Goal: Contribute content: Contribute content

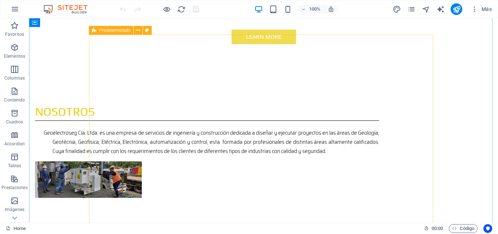
scroll to position [401, 0]
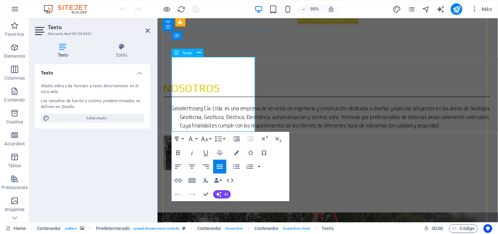
drag, startPoint x: 241, startPoint y: 131, endPoint x: 173, endPoint y: 61, distance: 97.8
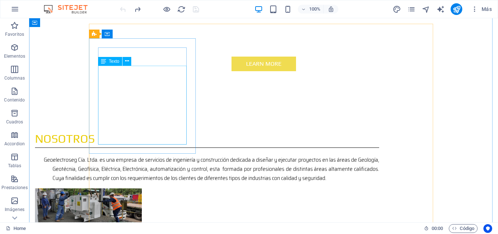
scroll to position [347, 0]
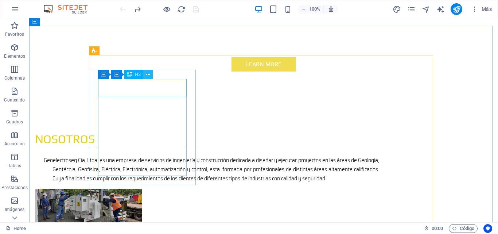
click at [148, 74] on icon at bounding box center [148, 75] width 4 height 8
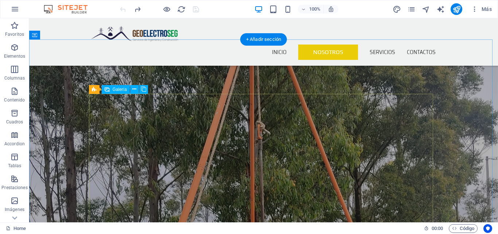
scroll to position [675, 0]
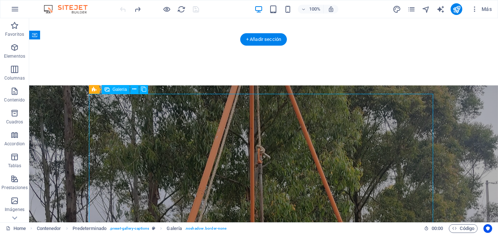
select select "4"
select select "px"
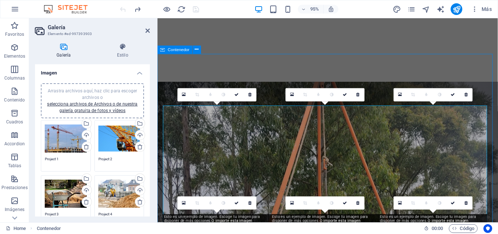
scroll to position [659, 0]
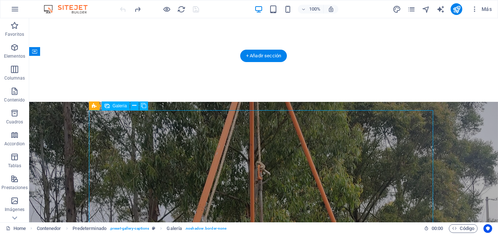
select select "4"
select select "px"
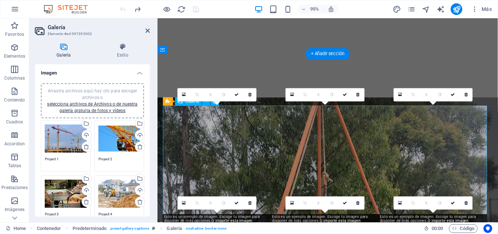
scroll to position [675, 0]
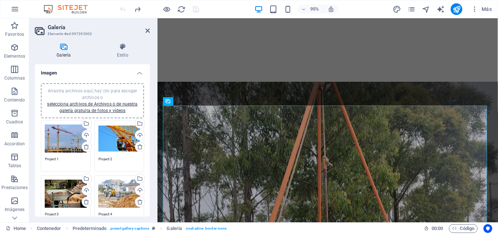
click at [108, 132] on div "Arrastra archivos aquí, haz clic para escoger archivos o selecciona archivos de…" at bounding box center [120, 138] width 42 height 29
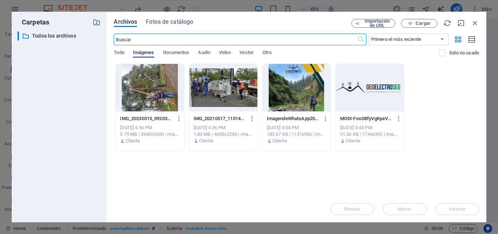
scroll to position [914, 0]
click at [421, 22] on span "Cargar" at bounding box center [423, 23] width 15 height 4
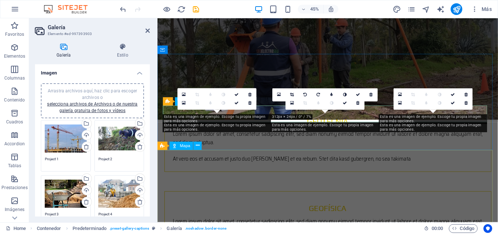
scroll to position [675, 0]
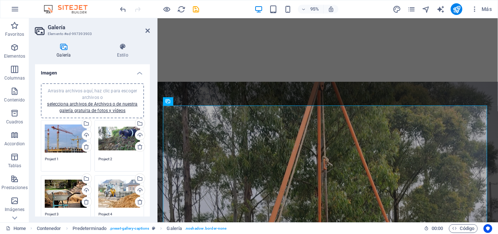
click at [114, 137] on div "Arrastra archivos aquí, haz clic para escoger archivos o selecciona archivos de…" at bounding box center [120, 138] width 42 height 29
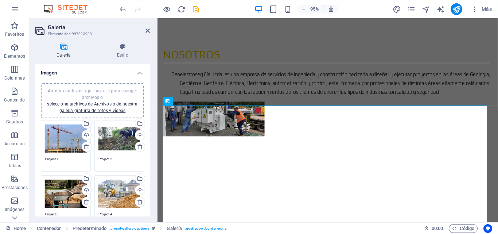
scroll to position [914, 0]
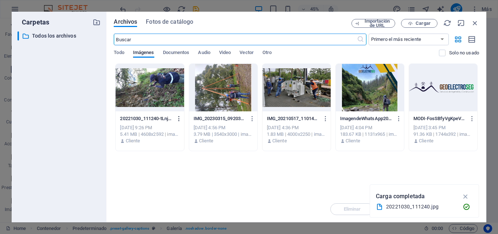
click at [178, 119] on icon "button" at bounding box center [179, 118] width 7 height 7
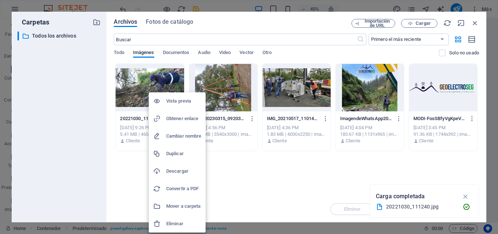
click at [474, 39] on div at bounding box center [249, 117] width 498 height 234
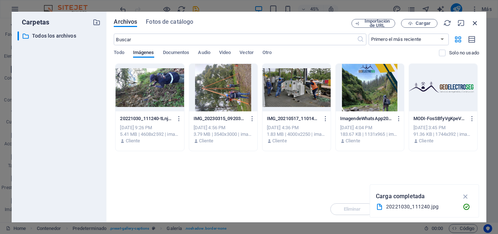
click at [477, 23] on icon "button" at bounding box center [475, 23] width 8 height 8
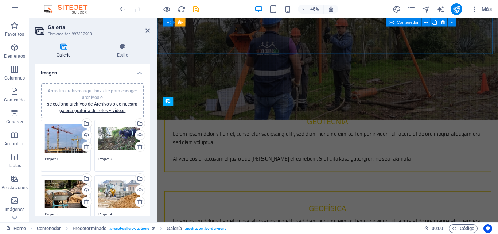
scroll to position [675, 0]
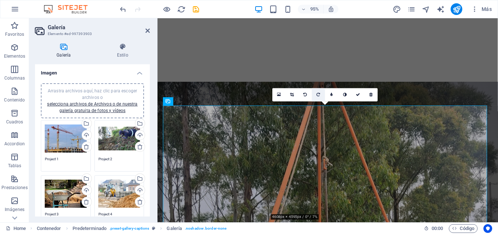
click at [320, 93] on icon at bounding box center [319, 95] width 4 height 4
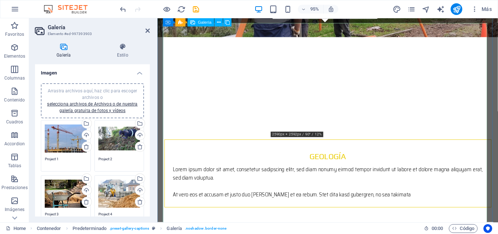
scroll to position [748, 0]
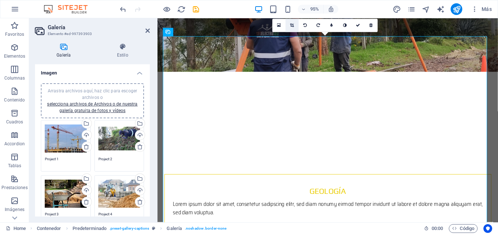
click at [291, 25] on icon at bounding box center [292, 25] width 4 height 4
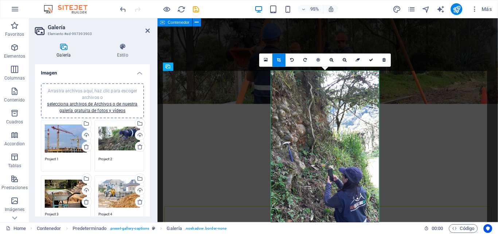
scroll to position [712, 0]
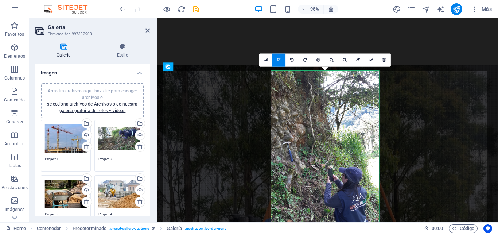
click at [280, 62] on icon at bounding box center [279, 60] width 4 height 4
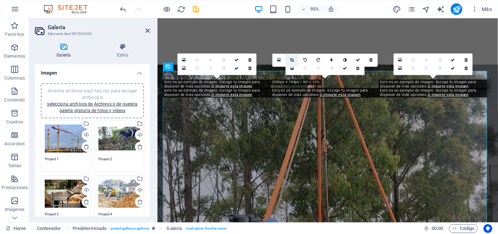
click at [292, 61] on icon at bounding box center [292, 60] width 4 height 4
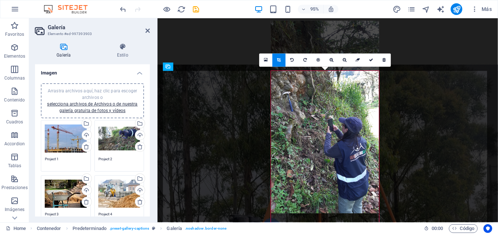
drag, startPoint x: 326, startPoint y: 121, endPoint x: 323, endPoint y: 70, distance: 50.5
click at [323, 70] on div at bounding box center [325, 117] width 108 height 192
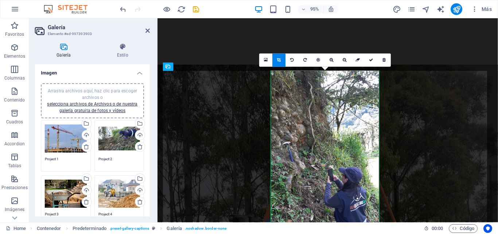
click at [121, 139] on div "Arrastra archivos aquí, haz clic para escoger archivos o selecciona archivos de…" at bounding box center [120, 138] width 42 height 29
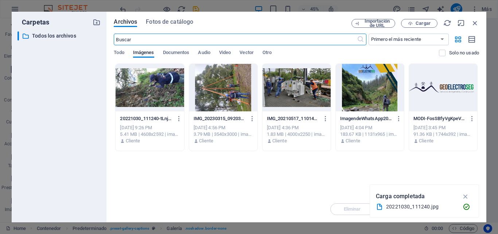
scroll to position [950, 0]
click at [428, 23] on span "Cargar" at bounding box center [423, 23] width 15 height 4
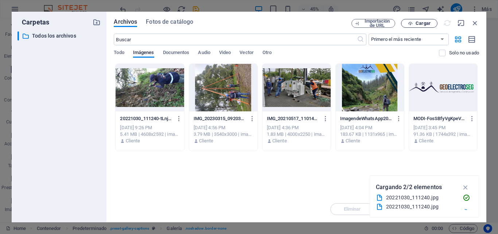
click at [419, 24] on span "Cargar" at bounding box center [423, 23] width 15 height 4
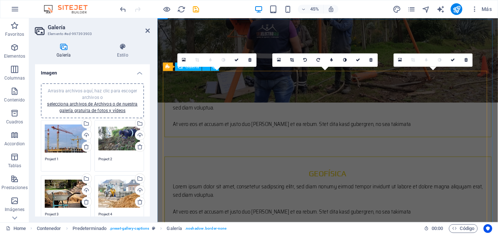
scroll to position [712, 0]
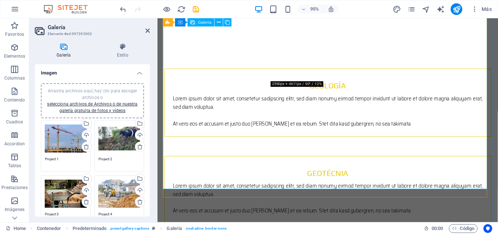
scroll to position [837, 0]
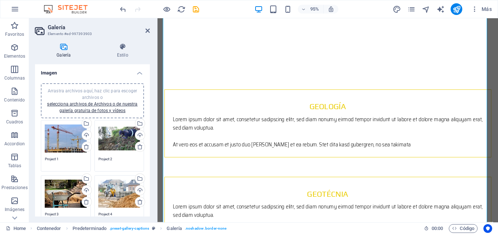
click at [123, 145] on div "Arrastra archivos aquí, haz clic para escoger archivos o selecciona archivos de…" at bounding box center [120, 138] width 42 height 29
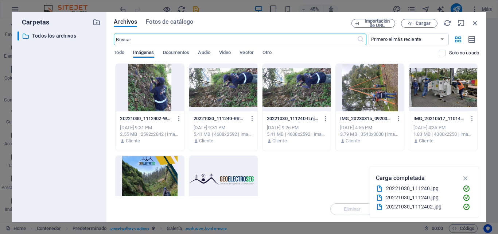
scroll to position [1076, 0]
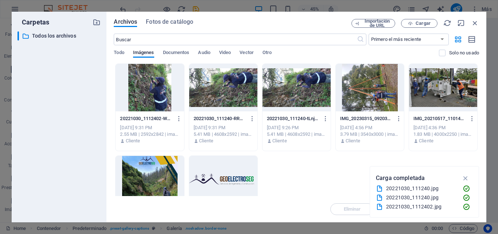
click at [160, 93] on div at bounding box center [150, 87] width 68 height 47
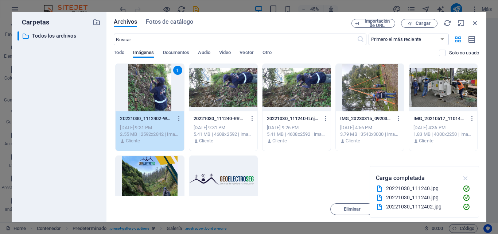
click at [469, 177] on icon "button" at bounding box center [466, 178] width 8 height 8
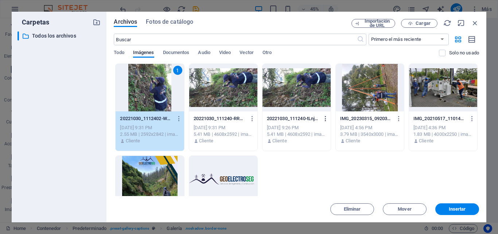
click at [325, 119] on icon "button" at bounding box center [326, 118] width 7 height 7
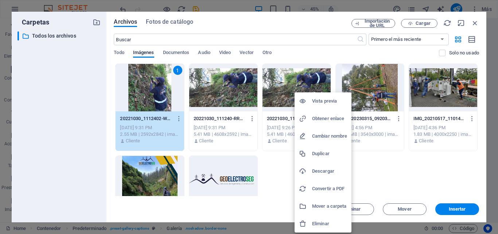
click at [319, 226] on h6 "Eliminar" at bounding box center [329, 223] width 35 height 9
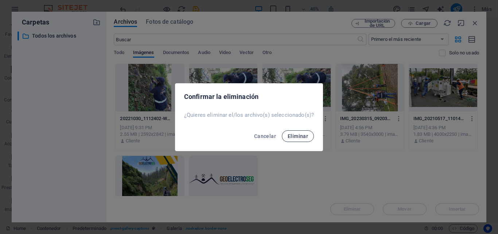
click at [297, 135] on span "Eliminar" at bounding box center [298, 136] width 20 height 6
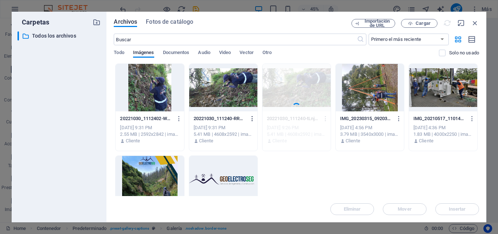
click at [251, 116] on icon "button" at bounding box center [252, 118] width 7 height 7
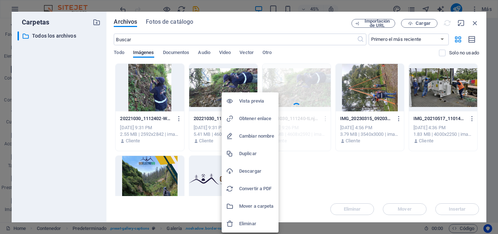
click at [255, 222] on h6 "Eliminar" at bounding box center [256, 223] width 35 height 9
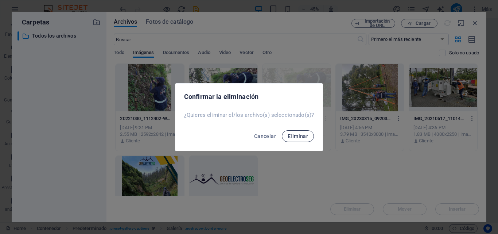
click at [297, 138] on span "Eliminar" at bounding box center [298, 136] width 20 height 6
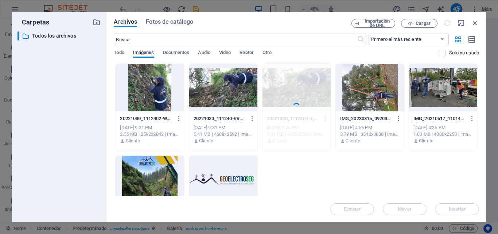
click at [168, 90] on div at bounding box center [150, 87] width 68 height 47
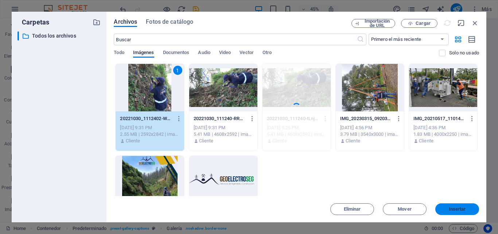
click at [456, 211] on span "Insertar" at bounding box center [457, 209] width 17 height 4
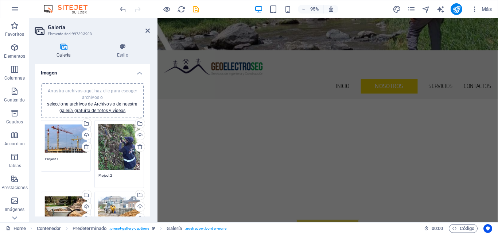
scroll to position [217, 0]
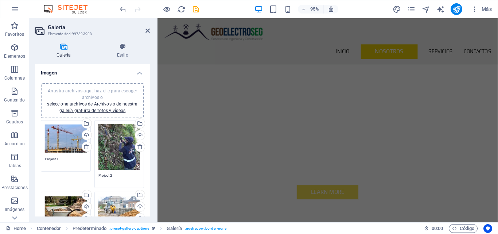
click at [70, 141] on div "Arrastra archivos aquí, haz clic para escoger archivos o selecciona archivos de…" at bounding box center [66, 138] width 42 height 29
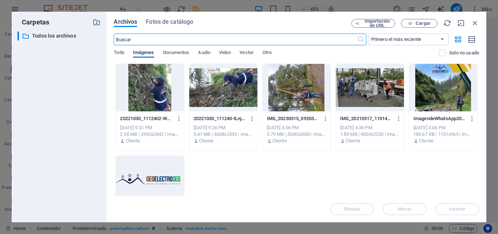
scroll to position [893, 0]
click at [430, 20] on button "Cargar" at bounding box center [419, 23] width 36 height 9
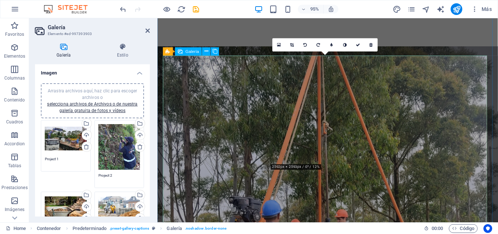
scroll to position [728, 0]
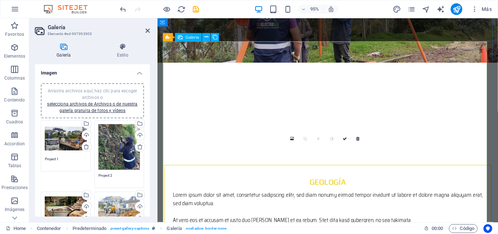
scroll to position [764, 0]
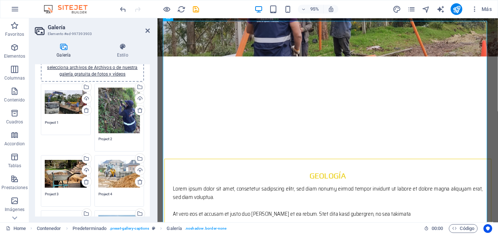
scroll to position [73, 0]
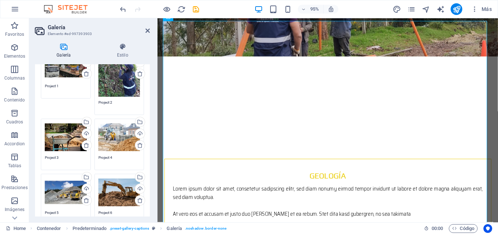
click at [65, 136] on div "Arrastra archivos aquí, haz clic para escoger archivos o selecciona archivos de…" at bounding box center [66, 137] width 42 height 29
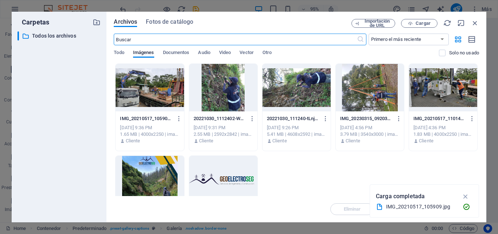
scroll to position [1003, 0]
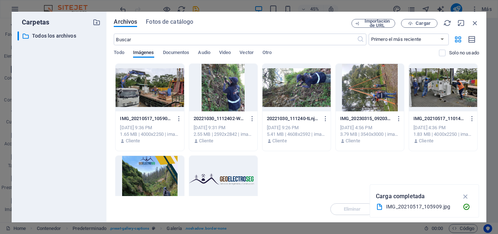
click at [399, 160] on div "IMG_20210517_105909-0FIqN2QMSF4PzLO0yuXWhg.jpg IMG_20210517_105909-0FIqN2QMSF4P…" at bounding box center [297, 153] width 366 height 180
click at [423, 26] on span "Cargar" at bounding box center [423, 23] width 15 height 4
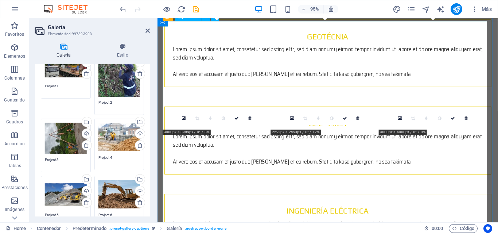
scroll to position [764, 0]
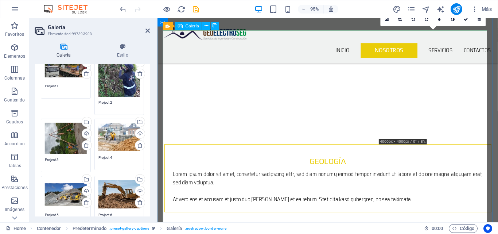
scroll to position [728, 0]
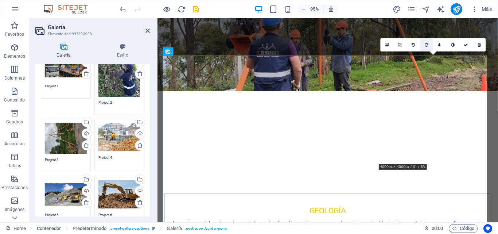
click at [427, 46] on icon at bounding box center [427, 45] width 4 height 4
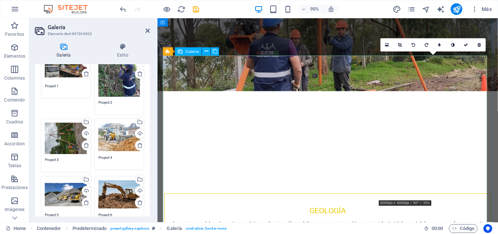
click at [400, 46] on icon at bounding box center [401, 45] width 4 height 4
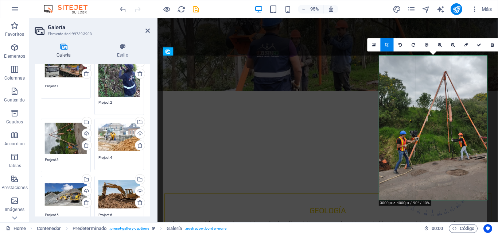
drag, startPoint x: 438, startPoint y: 200, endPoint x: 437, endPoint y: 197, distance: 3.7
click at [437, 197] on div "180 170 160 150 140 130 120 110 100 90 80 70 60 50 40 30 20 10 0 -10 -20 -30 -4…" at bounding box center [433, 127] width 108 height 144
click at [62, 133] on div "Arrastra archivos aquí, haz clic para escoger archivos o selecciona archivos de…" at bounding box center [66, 138] width 42 height 31
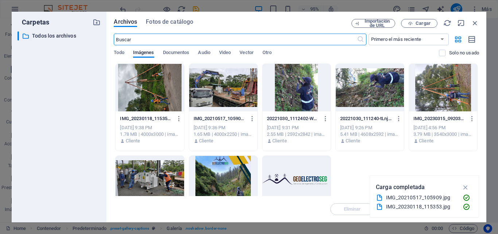
scroll to position [966, 0]
click at [179, 117] on icon "button" at bounding box center [179, 118] width 7 height 7
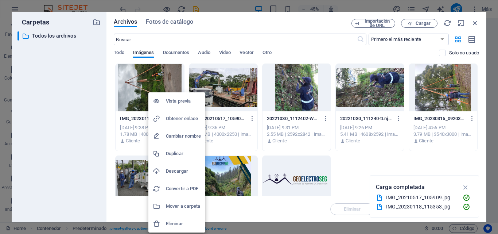
click at [186, 220] on h6 "Eliminar" at bounding box center [183, 223] width 35 height 9
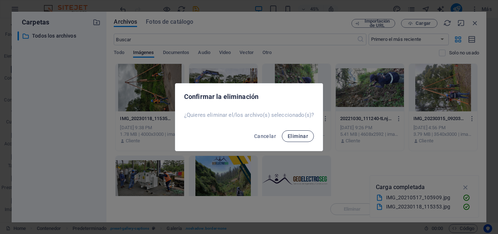
click at [301, 131] on button "Eliminar" at bounding box center [298, 136] width 32 height 12
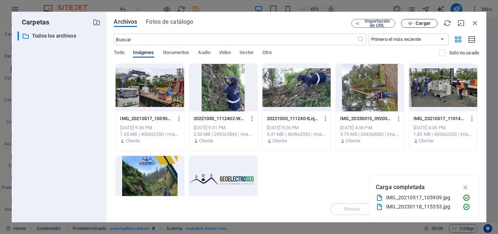
click at [429, 24] on span "Cargar" at bounding box center [423, 23] width 15 height 4
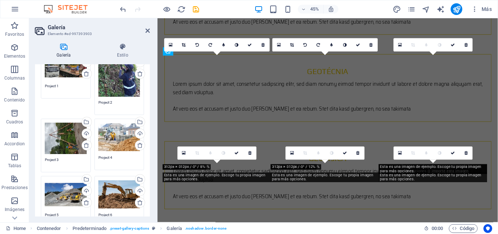
scroll to position [728, 0]
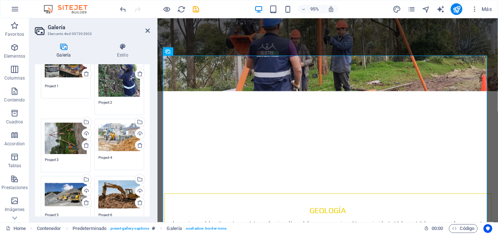
click at [121, 136] on div "Arrastra archivos aquí, haz clic para escoger archivos o selecciona archivos de…" at bounding box center [120, 137] width 42 height 29
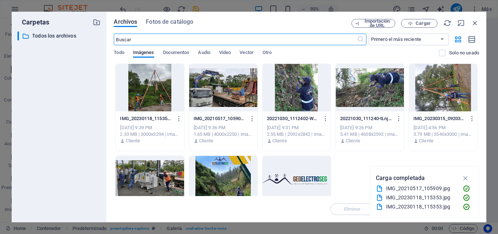
scroll to position [966, 0]
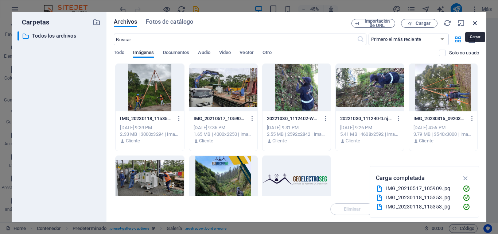
click at [473, 24] on icon "button" at bounding box center [475, 23] width 8 height 8
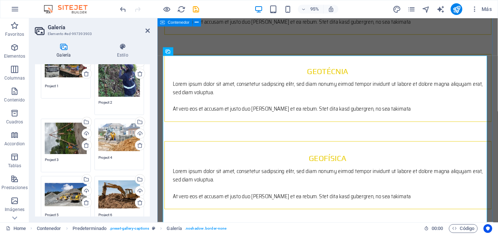
scroll to position [728, 0]
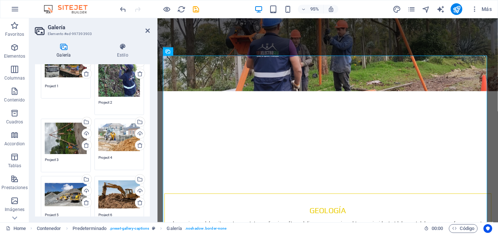
click at [68, 138] on div "Arrastra archivos aquí, haz clic para escoger archivos o selecciona archivos de…" at bounding box center [66, 138] width 42 height 31
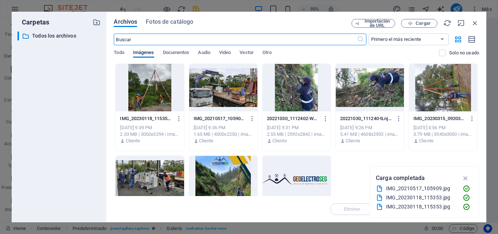
scroll to position [966, 0]
click at [158, 103] on div at bounding box center [150, 87] width 68 height 47
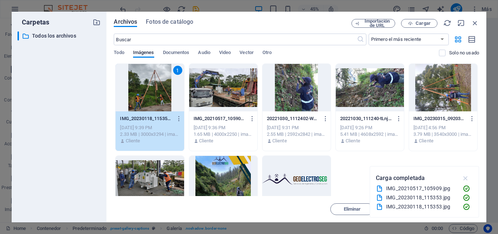
click at [464, 177] on icon "button" at bounding box center [466, 178] width 8 height 8
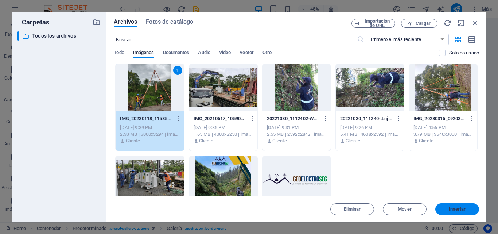
click at [457, 209] on span "Insertar" at bounding box center [457, 209] width 17 height 4
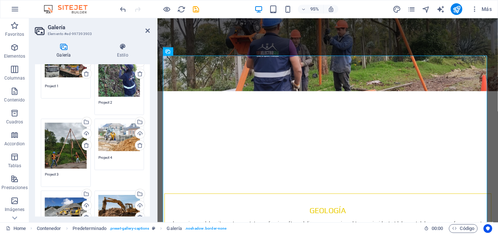
scroll to position [109, 0]
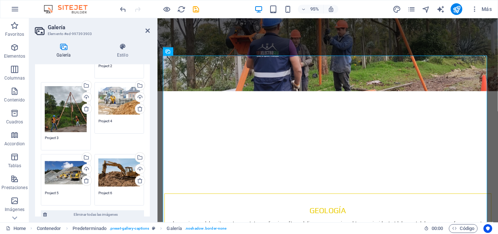
click at [118, 102] on div "Arrastra archivos aquí, haz clic para escoger archivos o selecciona archivos de…" at bounding box center [120, 100] width 42 height 29
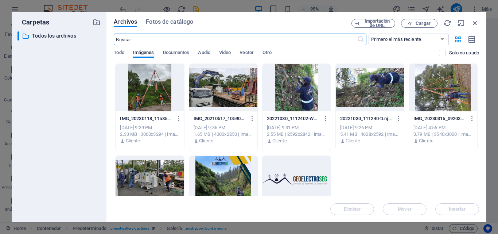
scroll to position [966, 0]
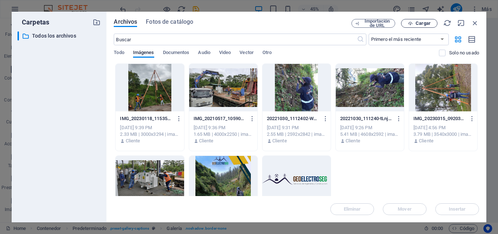
click at [410, 23] on icon "button" at bounding box center [410, 23] width 5 height 5
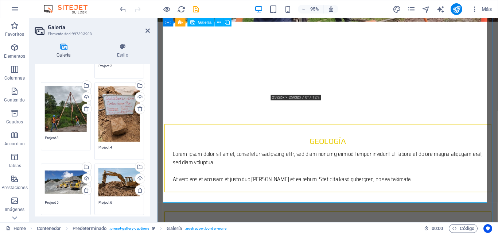
scroll to position [837, 0]
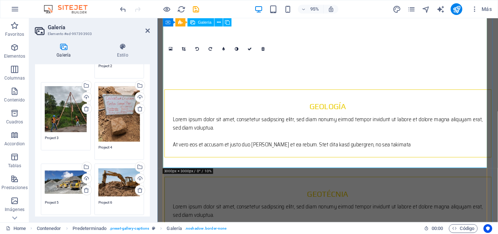
drag, startPoint x: 247, startPoint y: 137, endPoint x: 247, endPoint y: 130, distance: 7.0
drag, startPoint x: 247, startPoint y: 130, endPoint x: 247, endPoint y: 118, distance: 12.0
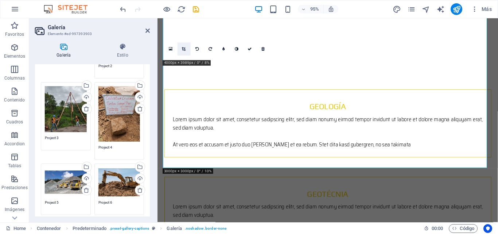
click at [182, 47] on icon at bounding box center [184, 49] width 4 height 4
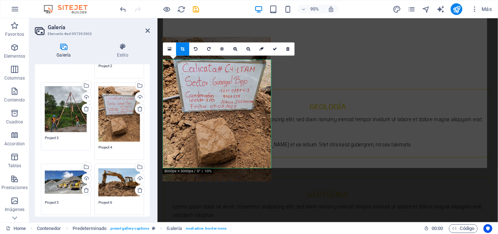
drag, startPoint x: 227, startPoint y: 130, endPoint x: 227, endPoint y: 107, distance: 23.4
click at [227, 107] on div at bounding box center [217, 109] width 108 height 144
click at [185, 54] on link at bounding box center [182, 48] width 13 height 13
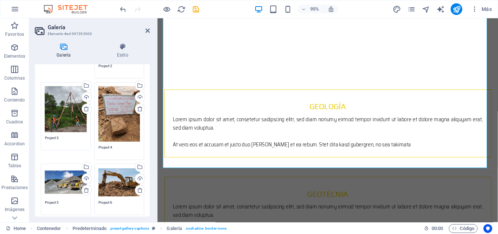
click at [65, 181] on div "Arrastra archivos aquí, haz clic para escoger archivos o selecciona archivos de…" at bounding box center [66, 181] width 42 height 29
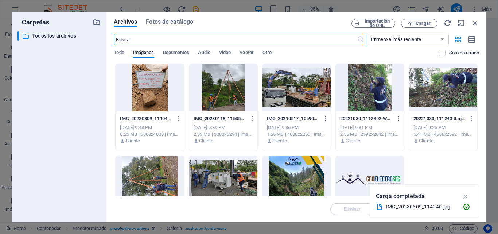
scroll to position [1076, 0]
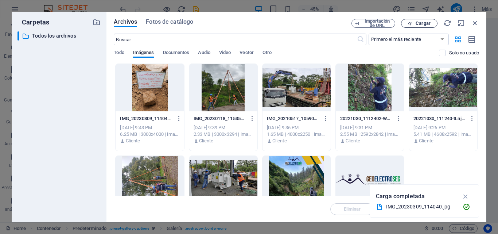
click at [423, 26] on button "Cargar" at bounding box center [419, 23] width 36 height 9
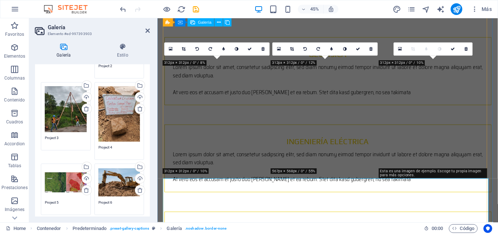
scroll to position [837, 0]
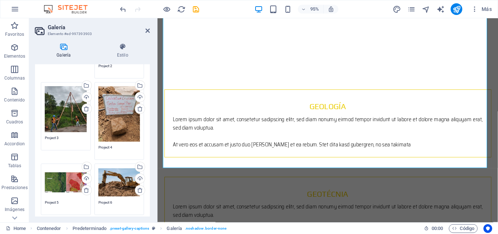
click at [59, 184] on div "Arrastra archivos aquí, haz clic para escoger archivos o selecciona archivos de…" at bounding box center [66, 181] width 42 height 29
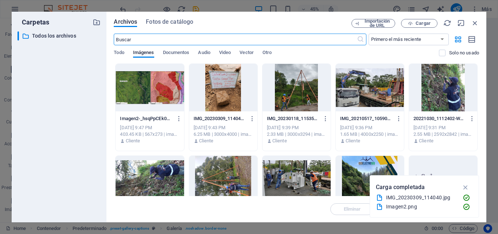
scroll to position [1076, 0]
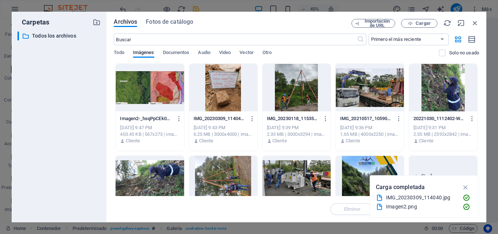
click at [478, 16] on div "Archivos Fotos de catálogo Importación de URL Cargar ​ Primero el más reciente …" at bounding box center [297, 117] width 380 height 211
click at [475, 20] on icon "button" at bounding box center [475, 23] width 8 height 8
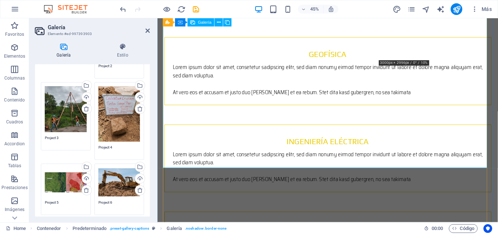
scroll to position [837, 0]
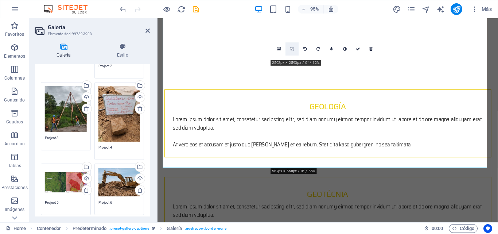
click at [289, 52] on link at bounding box center [292, 48] width 13 height 13
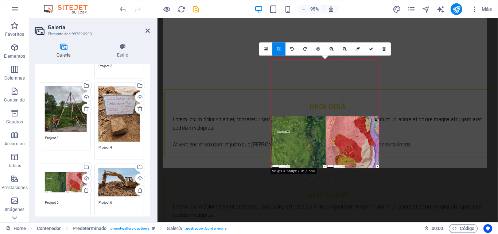
drag, startPoint x: 327, startPoint y: 102, endPoint x: 325, endPoint y: 161, distance: 58.4
click at [325, 161] on div at bounding box center [325, 142] width 108 height 52
click at [387, 49] on link at bounding box center [384, 48] width 13 height 13
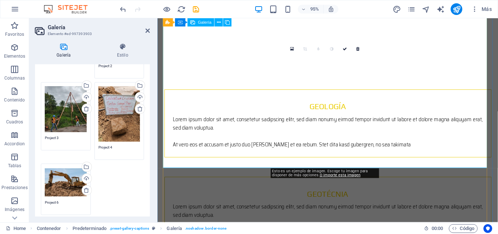
type textarea "Project 5"
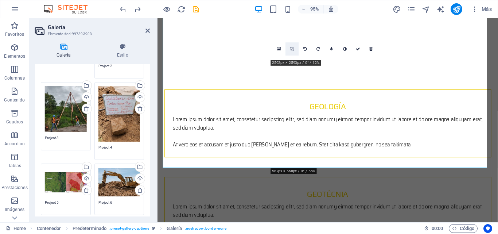
click at [292, 52] on link at bounding box center [292, 48] width 13 height 13
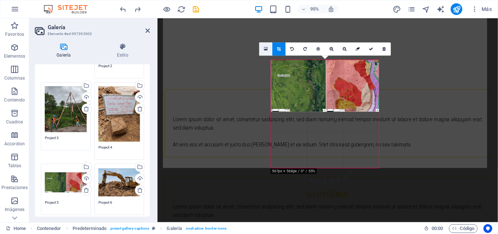
click at [264, 51] on icon at bounding box center [266, 49] width 4 height 5
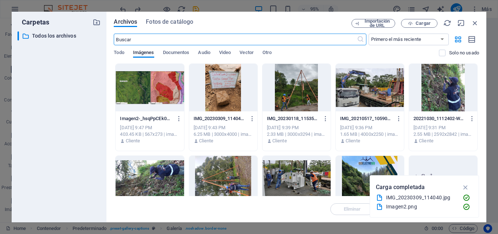
scroll to position [1076, 0]
click at [152, 93] on div at bounding box center [150, 87] width 68 height 47
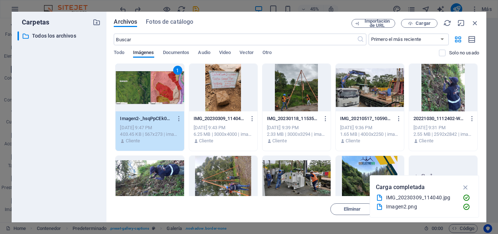
click at [166, 97] on div "1" at bounding box center [150, 87] width 68 height 47
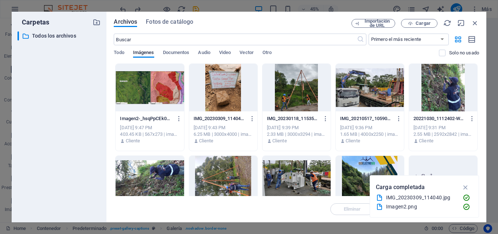
click at [166, 97] on div at bounding box center [150, 87] width 68 height 47
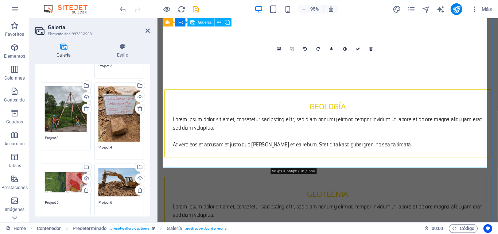
drag, startPoint x: 335, startPoint y: 133, endPoint x: 374, endPoint y: 136, distance: 39.5
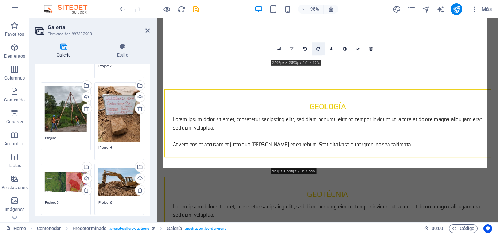
click at [320, 51] on icon at bounding box center [319, 49] width 4 height 4
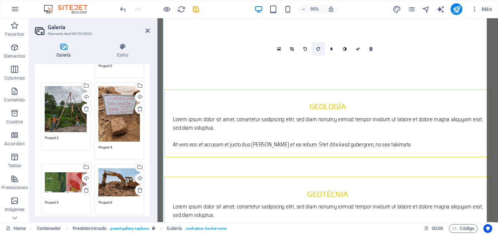
click at [318, 50] on icon at bounding box center [319, 49] width 4 height 4
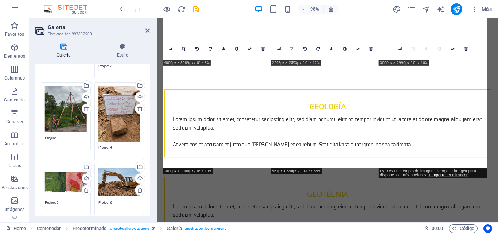
click at [318, 50] on icon at bounding box center [319, 49] width 4 height 4
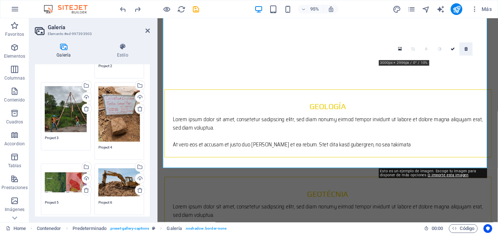
click at [467, 50] on icon at bounding box center [466, 49] width 3 height 4
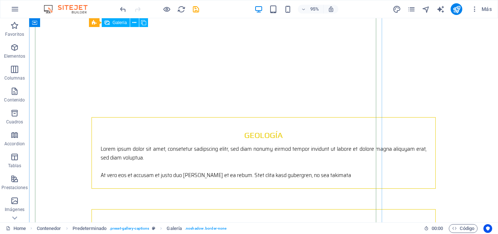
scroll to position [784, 0]
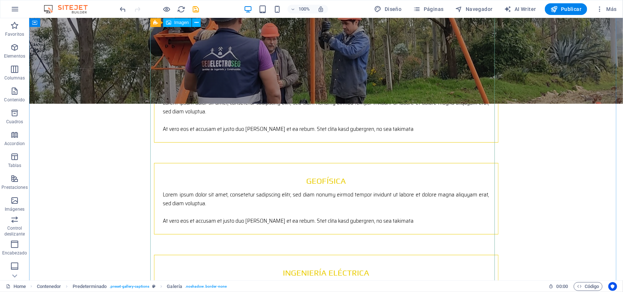
scroll to position [1022, 0]
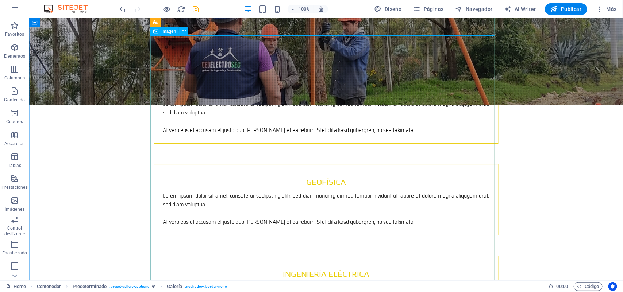
click at [182, 33] on icon at bounding box center [184, 31] width 4 height 8
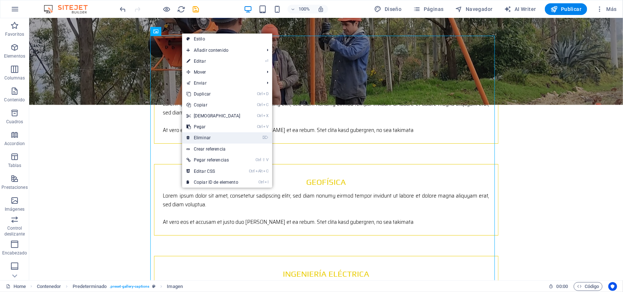
click at [210, 136] on link "⌦ Eliminar" at bounding box center [213, 137] width 63 height 11
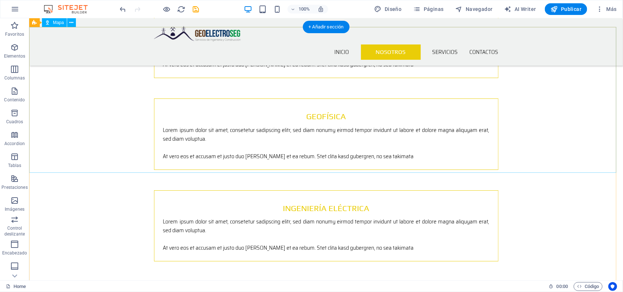
scroll to position [1026, 0]
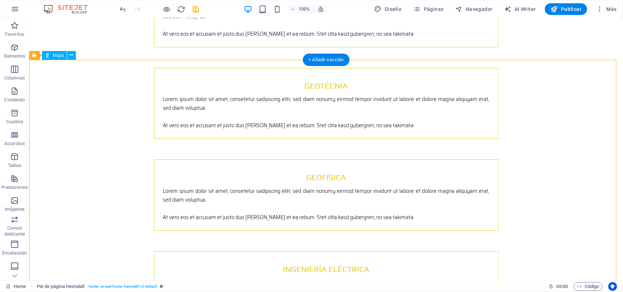
drag, startPoint x: 319, startPoint y: 80, endPoint x: 330, endPoint y: 113, distance: 34.8
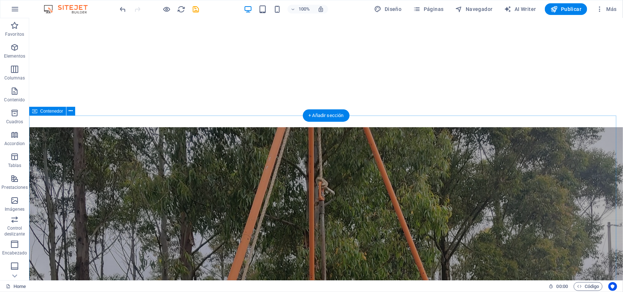
scroll to position [866, 0]
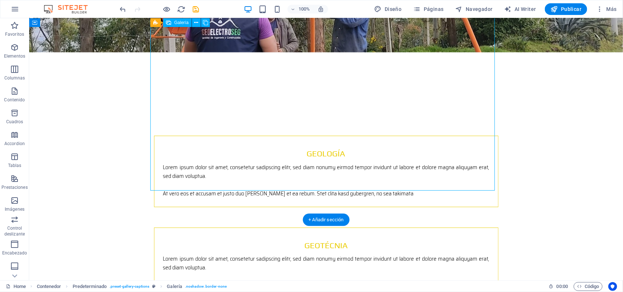
select select "4"
select select "px"
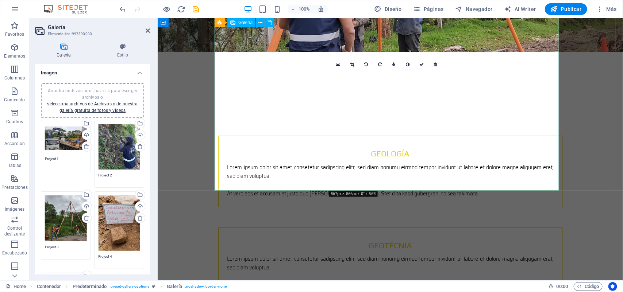
drag, startPoint x: 369, startPoint y: 166, endPoint x: 403, endPoint y: 166, distance: 33.6
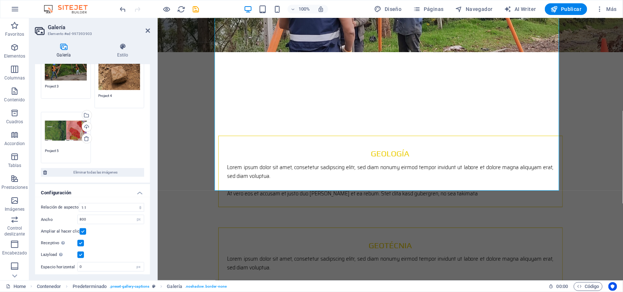
scroll to position [174, 0]
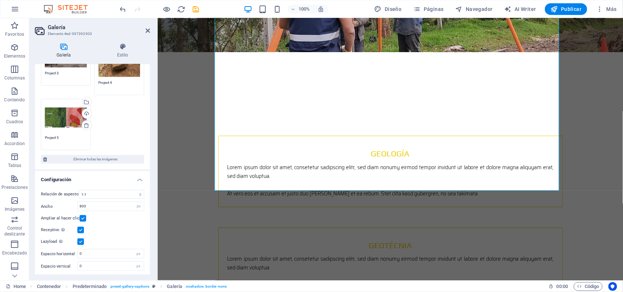
click at [55, 126] on div "Arrastra archivos aquí, haz clic para escoger archivos o selecciona archivos de…" at bounding box center [66, 117] width 42 height 29
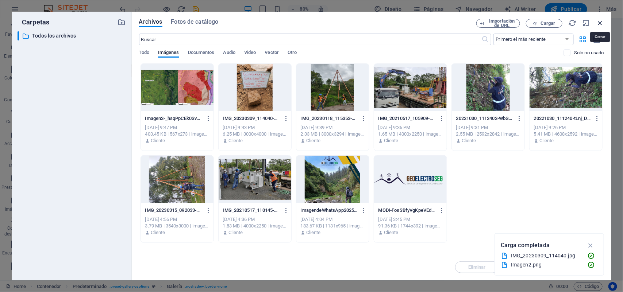
click at [498, 22] on icon "button" at bounding box center [600, 23] width 8 height 8
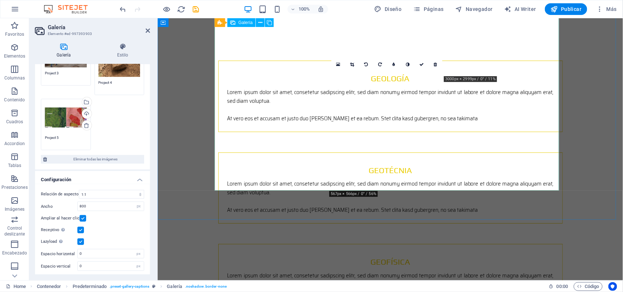
scroll to position [866, 0]
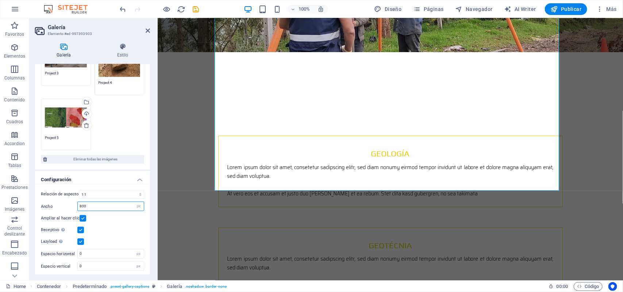
drag, startPoint x: 119, startPoint y: 206, endPoint x: 52, endPoint y: 206, distance: 67.1
click at [52, 206] on div "Ancho 800 px %" at bounding box center [92, 206] width 103 height 9
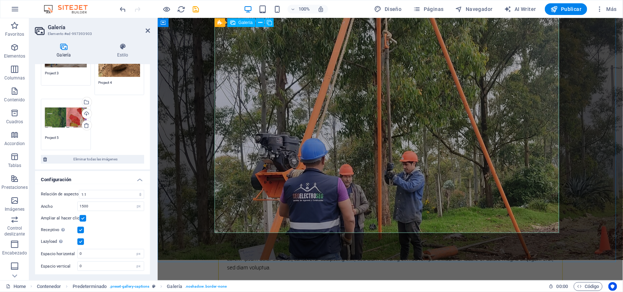
scroll to position [821, 0]
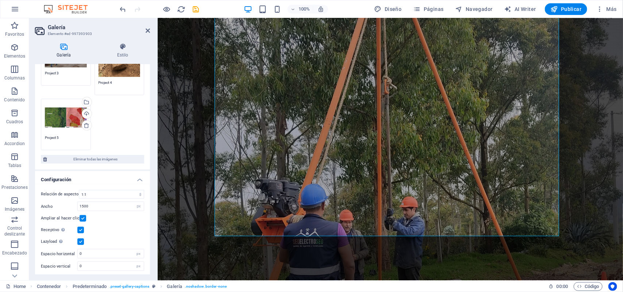
click at [130, 216] on div "Ampliar al hacer clic" at bounding box center [92, 218] width 103 height 9
click at [113, 203] on input "1500" at bounding box center [111, 206] width 66 height 9
drag, startPoint x: 113, startPoint y: 203, endPoint x: 61, endPoint y: 198, distance: 52.4
click at [61, 198] on div "Relación de aspecto Ninguna relación de aspecto fija 16:9 16:10 4:3 1:1 1:2 2:1…" at bounding box center [92, 230] width 115 height 93
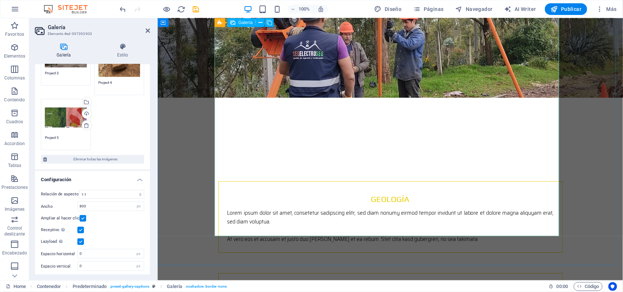
type input "800"
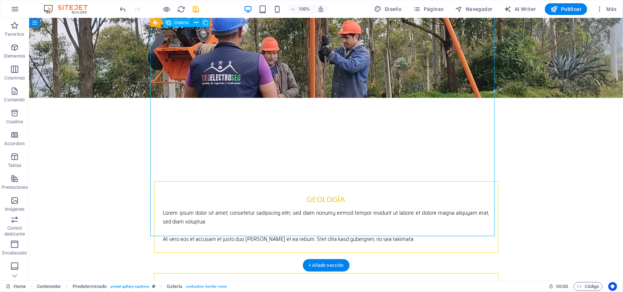
select select "4"
select select "px"
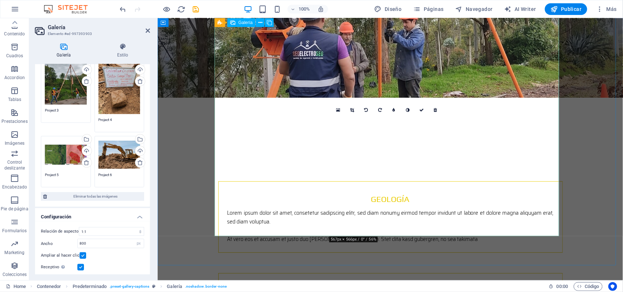
click at [356, 108] on link at bounding box center [352, 110] width 14 height 14
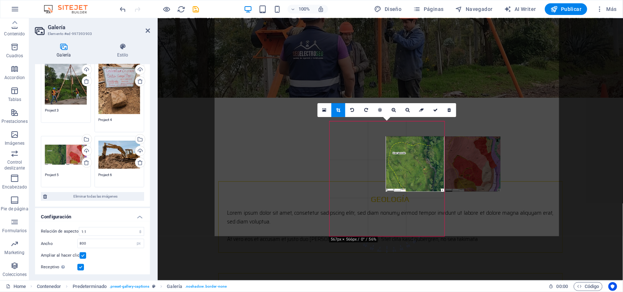
drag, startPoint x: 373, startPoint y: 159, endPoint x: 429, endPoint y: 174, distance: 58.1
click at [429, 174] on div at bounding box center [443, 163] width 115 height 55
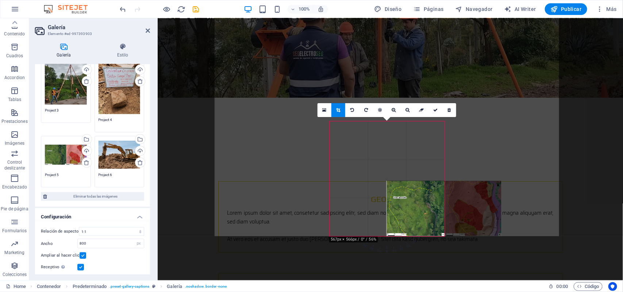
drag, startPoint x: 376, startPoint y: 226, endPoint x: 433, endPoint y: 225, distance: 56.9
click at [433, 225] on div at bounding box center [443, 208] width 115 height 55
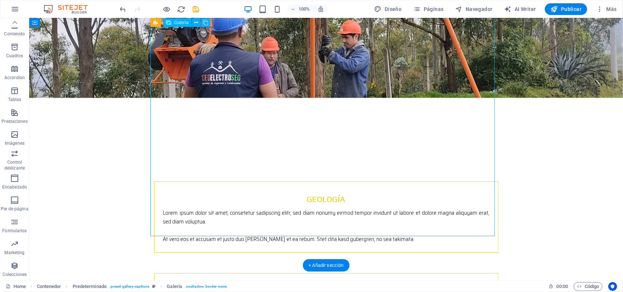
select select "4"
select select "px"
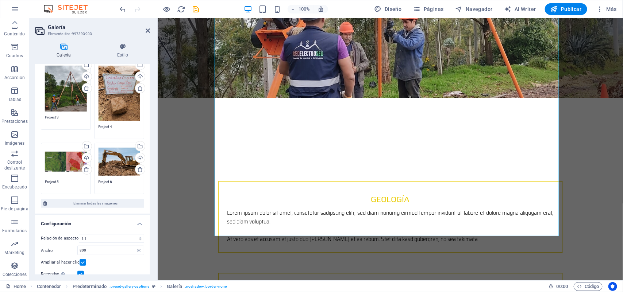
scroll to position [128, 0]
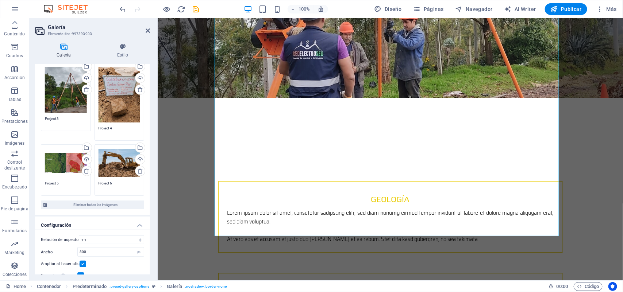
click at [61, 162] on div "Arrastra archivos aquí, haz clic para escoger archivos o selecciona archivos de…" at bounding box center [66, 162] width 42 height 29
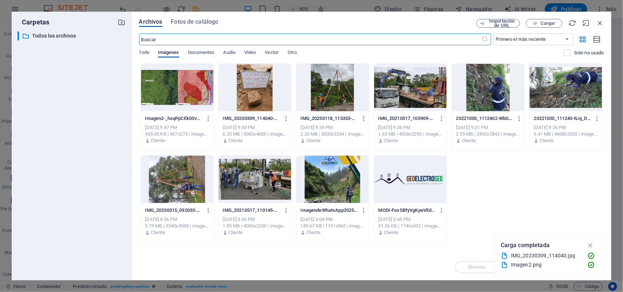
scroll to position [896, 0]
click at [210, 120] on icon "button" at bounding box center [208, 118] width 7 height 7
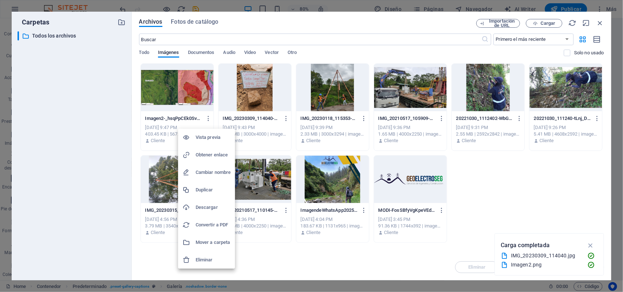
click at [207, 233] on h6 "Eliminar" at bounding box center [213, 260] width 35 height 9
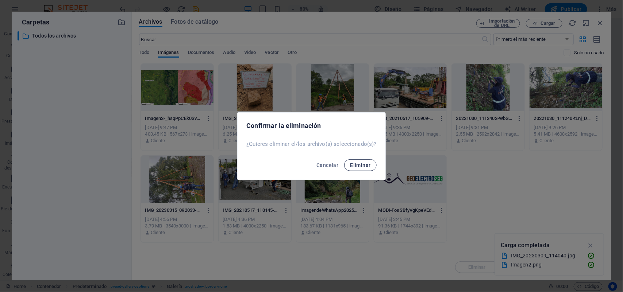
click at [358, 167] on span "Eliminar" at bounding box center [360, 165] width 20 height 6
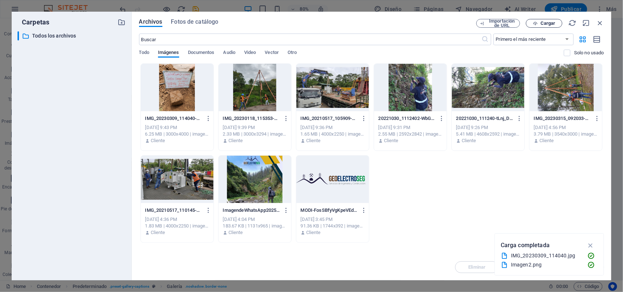
click at [498, 24] on icon "button" at bounding box center [535, 23] width 5 height 5
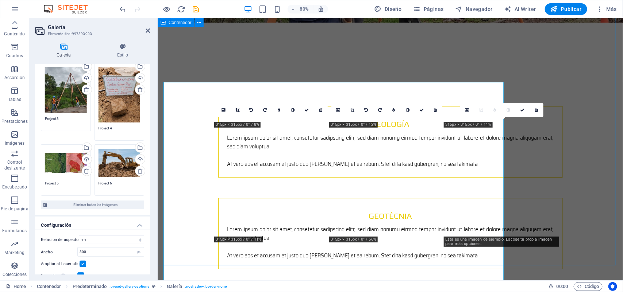
scroll to position [821, 0]
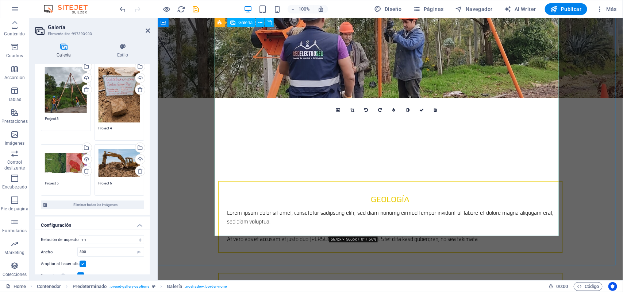
drag, startPoint x: 369, startPoint y: 194, endPoint x: 420, endPoint y: 194, distance: 51.1
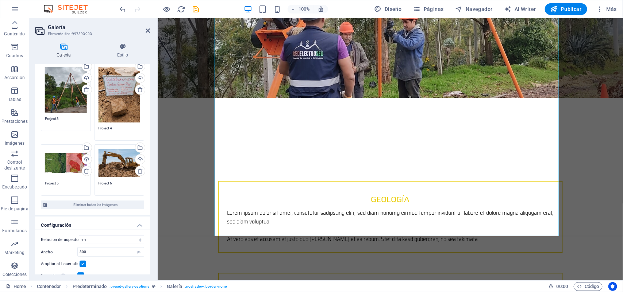
click at [70, 152] on div "Arrastra archivos aquí, haz clic para escoger archivos o selecciona archivos de…" at bounding box center [66, 162] width 42 height 29
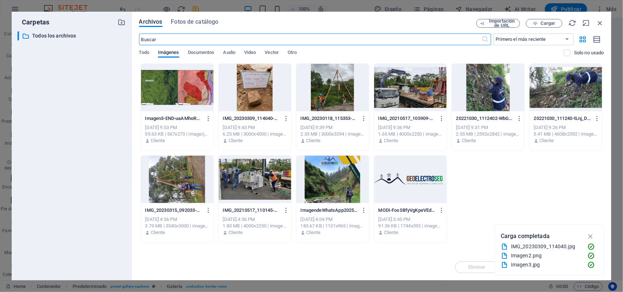
scroll to position [896, 0]
click at [208, 122] on button "button" at bounding box center [207, 119] width 10 height 12
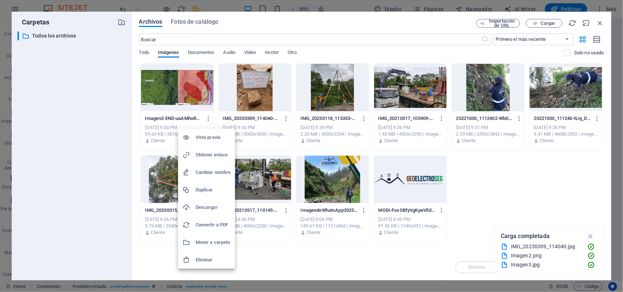
click at [208, 233] on h6 "Eliminar" at bounding box center [213, 260] width 35 height 9
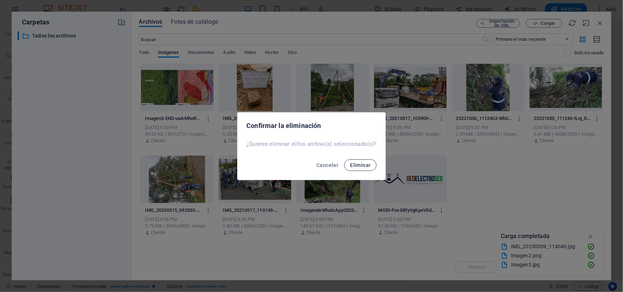
click at [358, 162] on span "Eliminar" at bounding box center [360, 165] width 20 height 6
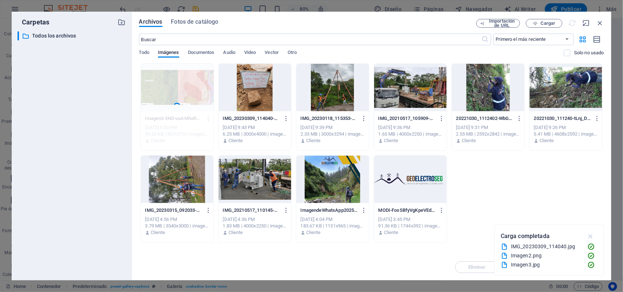
click at [498, 233] on icon "button" at bounding box center [590, 236] width 8 height 8
click at [498, 23] on span "Cargar" at bounding box center [547, 23] width 15 height 4
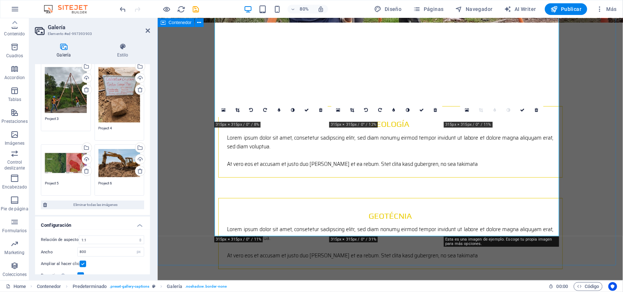
scroll to position [821, 0]
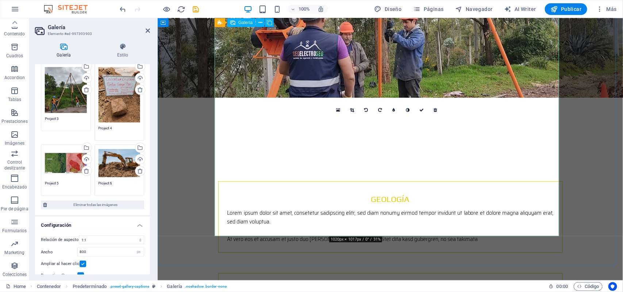
drag, startPoint x: 375, startPoint y: 201, endPoint x: 394, endPoint y: 200, distance: 18.3
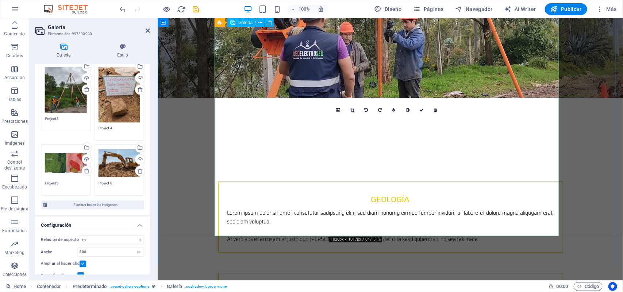
click at [354, 108] on icon at bounding box center [352, 110] width 4 height 4
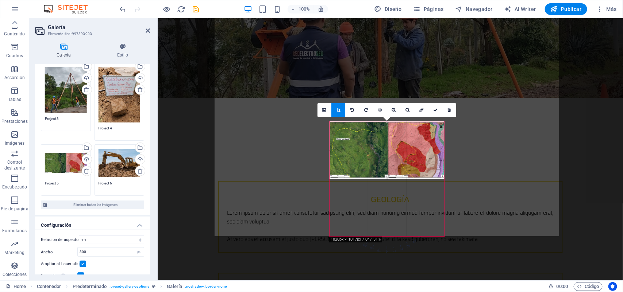
click at [393, 154] on div at bounding box center [386, 150] width 115 height 58
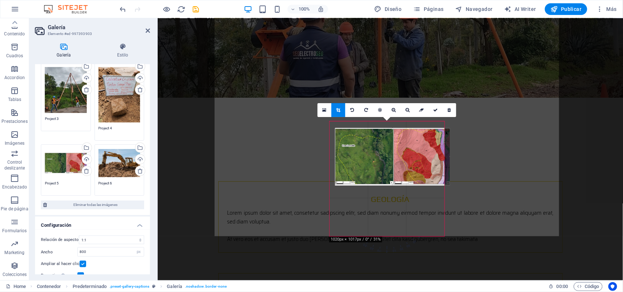
drag, startPoint x: 391, startPoint y: 164, endPoint x: 397, endPoint y: 171, distance: 8.5
click at [397, 171] on div at bounding box center [392, 157] width 115 height 58
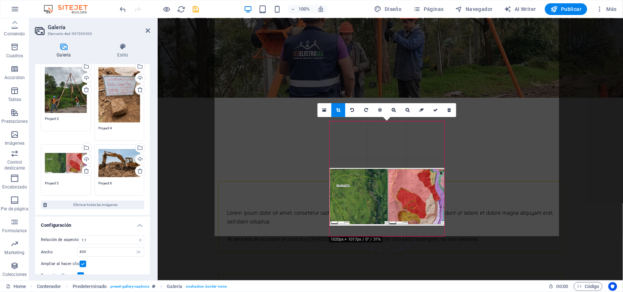
drag, startPoint x: 415, startPoint y: 192, endPoint x: 414, endPoint y: 182, distance: 10.6
click at [414, 182] on div at bounding box center [386, 197] width 115 height 58
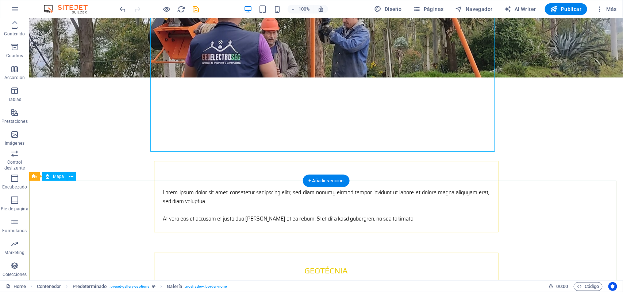
scroll to position [912, 0]
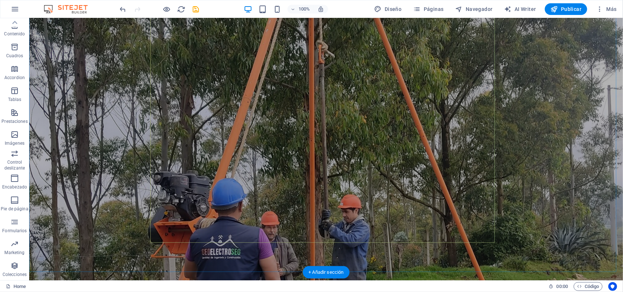
scroll to position [821, 0]
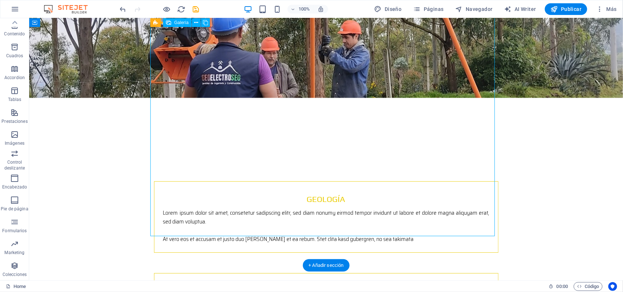
select select "4"
select select "px"
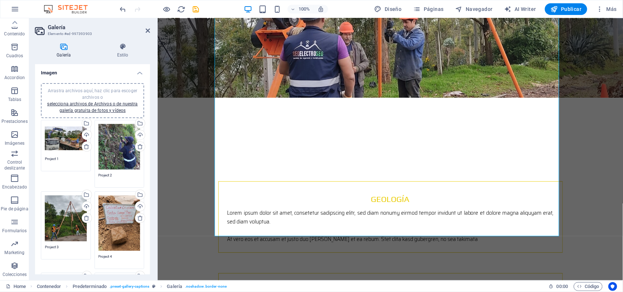
scroll to position [174, 0]
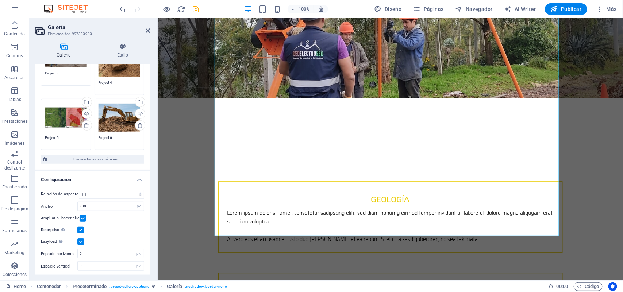
click at [57, 113] on div "Arrastra archivos aquí, haz clic para escoger archivos o selecciona archivos de…" at bounding box center [66, 117] width 42 height 29
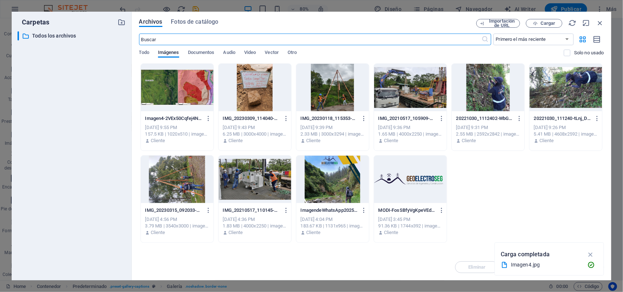
scroll to position [896, 0]
click at [498, 19] on button "Cargar" at bounding box center [544, 23] width 36 height 9
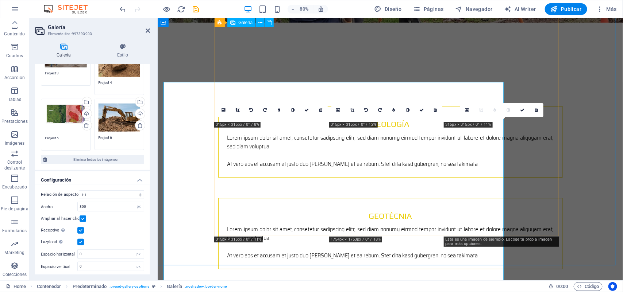
scroll to position [821, 0]
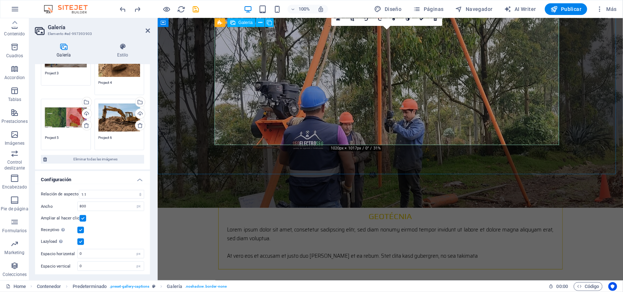
scroll to position [912, 0]
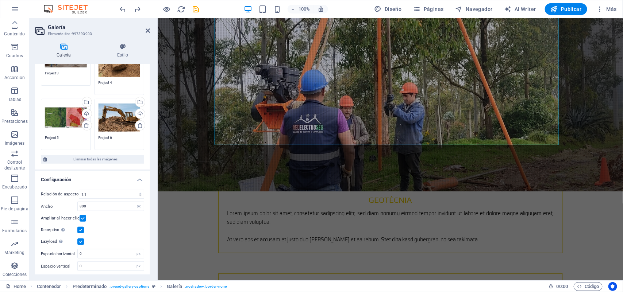
click at [116, 108] on div "Arrastra archivos aquí, haz clic para escoger archivos o selecciona archivos de…" at bounding box center [120, 117] width 42 height 29
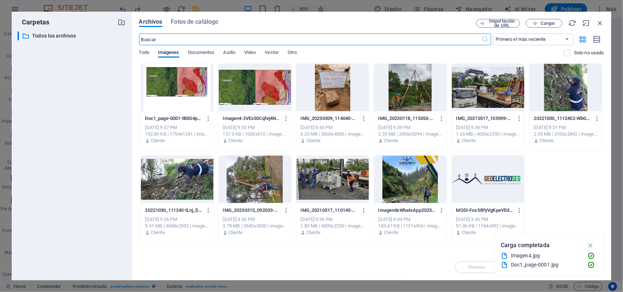
scroll to position [987, 0]
click at [425, 20] on div "Archivos Fotos de catálogo" at bounding box center [307, 23] width 337 height 8
click at [498, 19] on button "Cargar" at bounding box center [544, 23] width 36 height 9
click at [209, 117] on icon "button" at bounding box center [208, 118] width 7 height 7
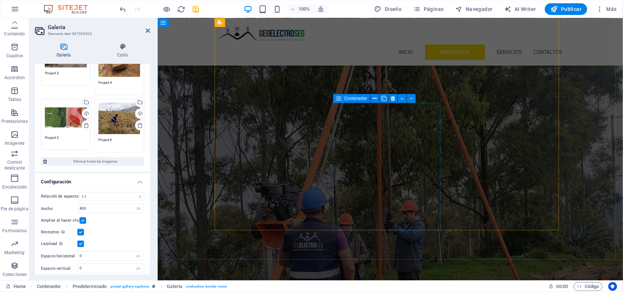
scroll to position [456, 0]
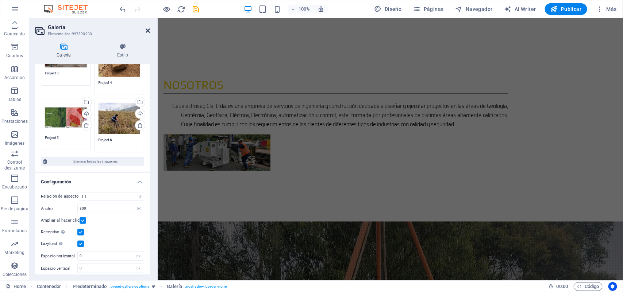
click at [148, 28] on icon at bounding box center [148, 31] width 4 height 6
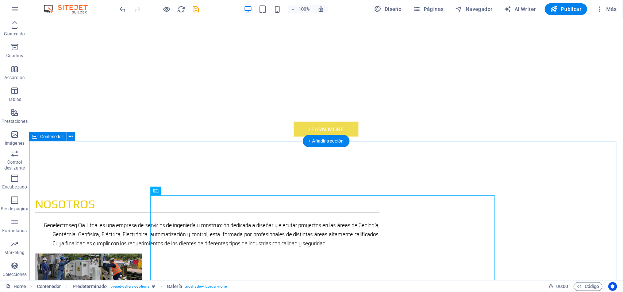
scroll to position [656, 0]
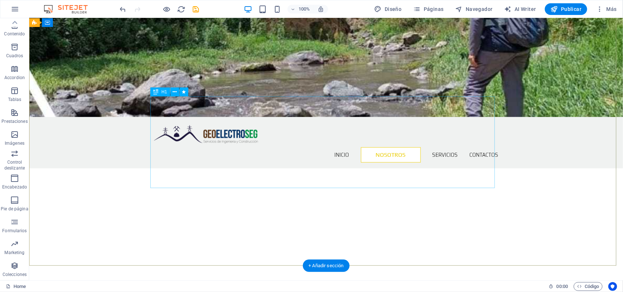
scroll to position [0, 0]
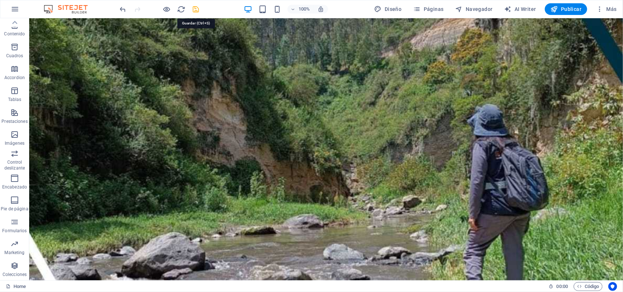
click at [196, 8] on icon "save" at bounding box center [196, 9] width 8 height 8
